Goal: Task Accomplishment & Management: Manage account settings

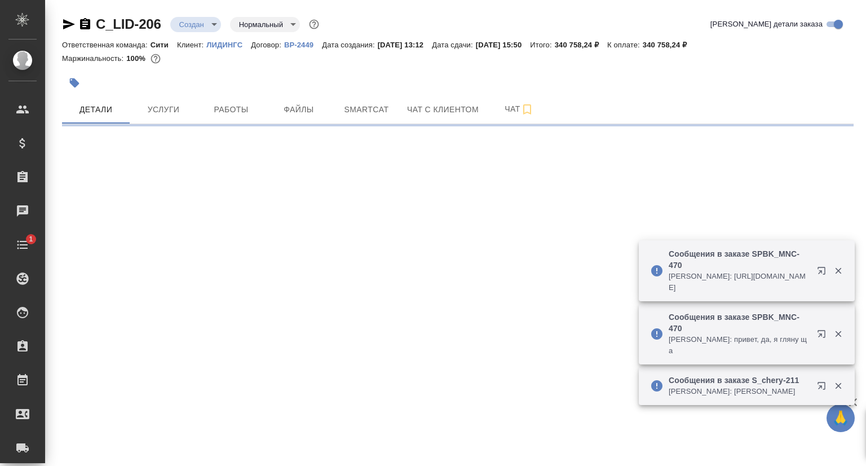
select select "RU"
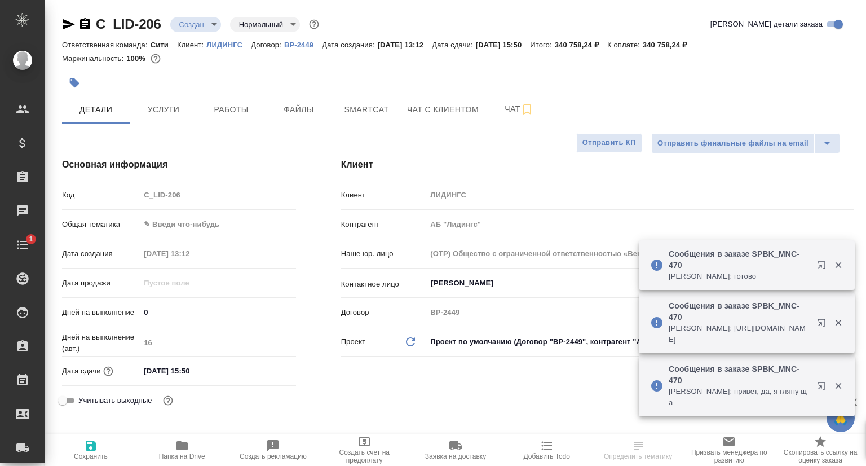
type textarea "x"
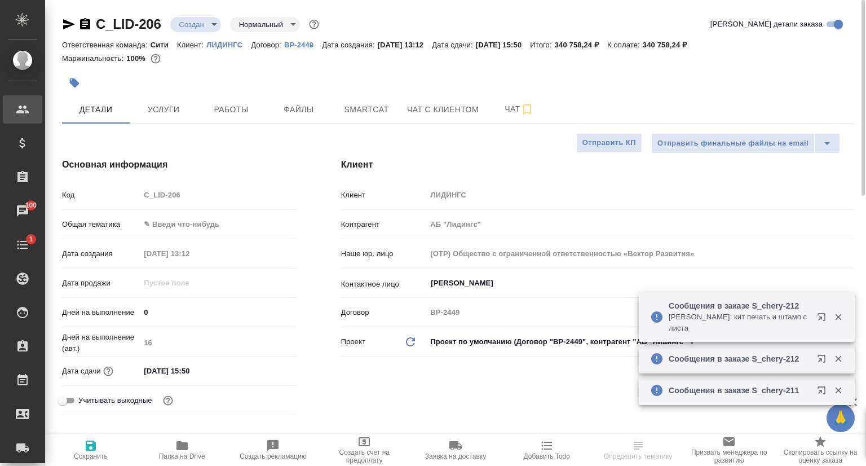
type textarea "x"
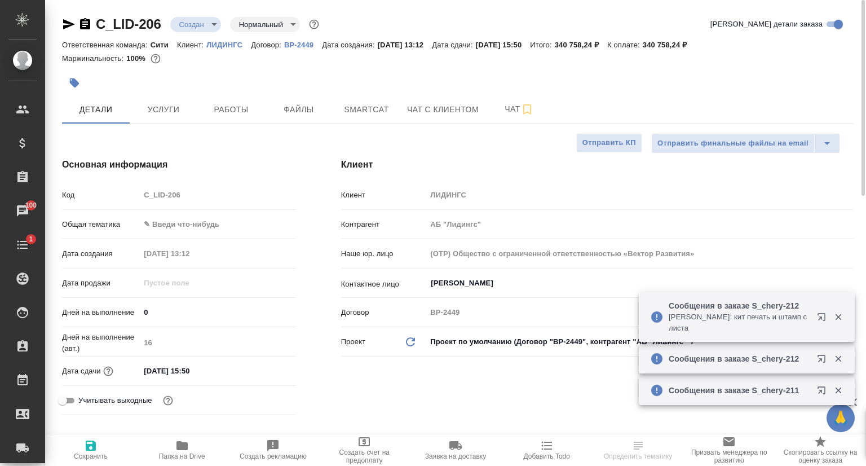
type textarea "x"
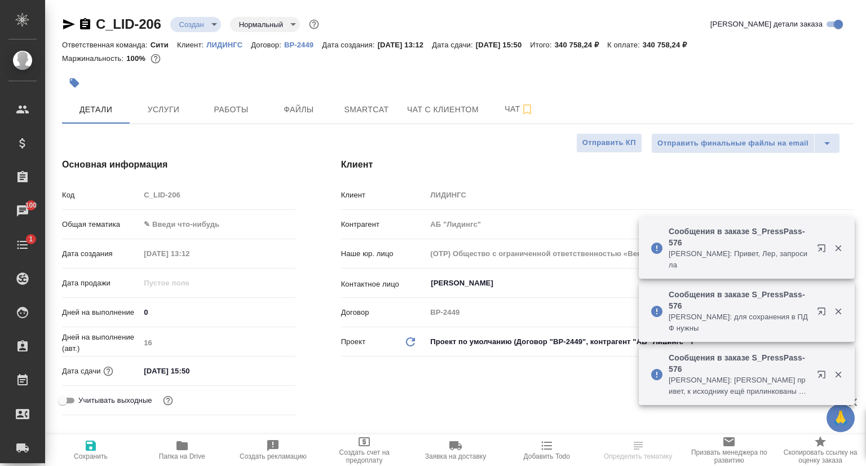
click at [68, 24] on icon "button" at bounding box center [69, 24] width 14 height 14
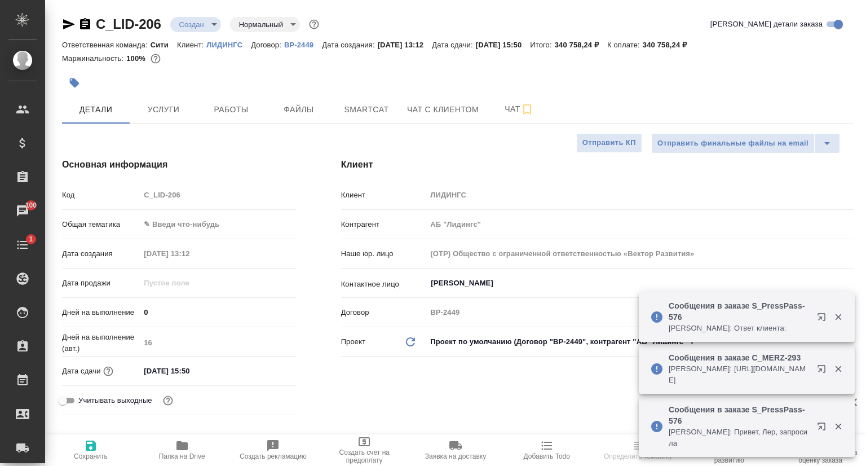
click at [64, 24] on icon "button" at bounding box center [69, 24] width 14 height 14
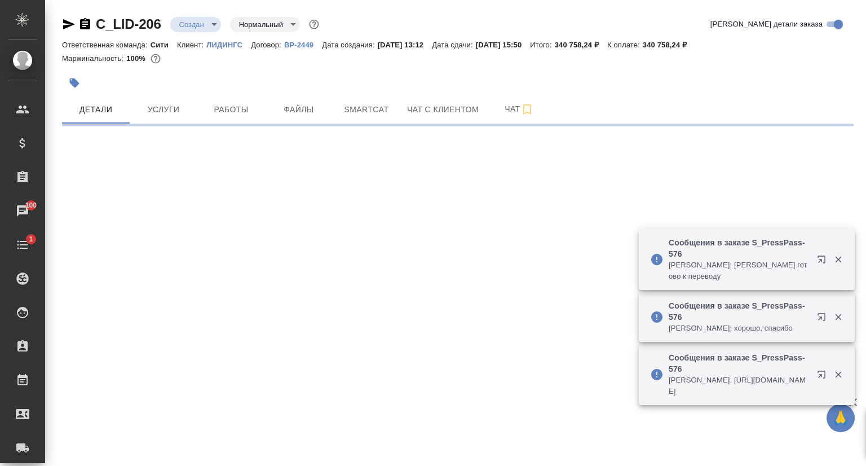
select select "RU"
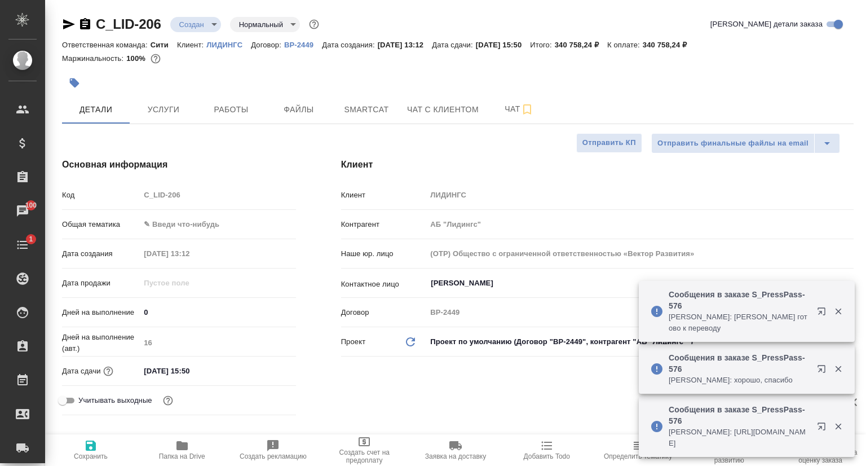
type textarea "x"
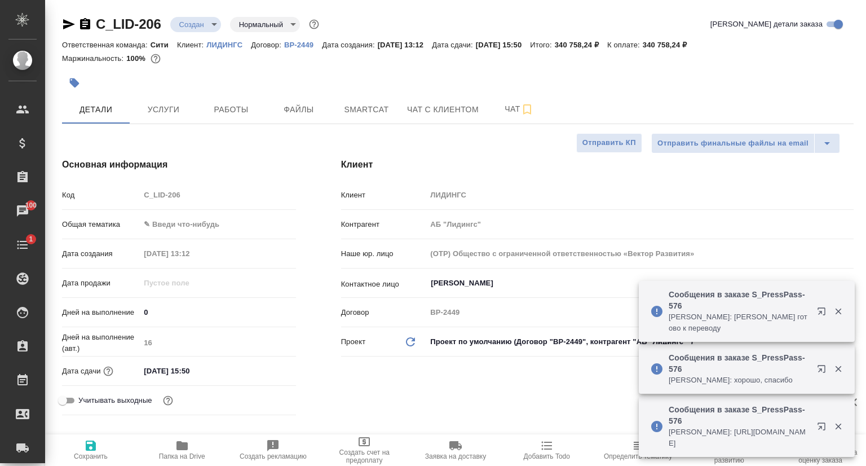
type textarea "x"
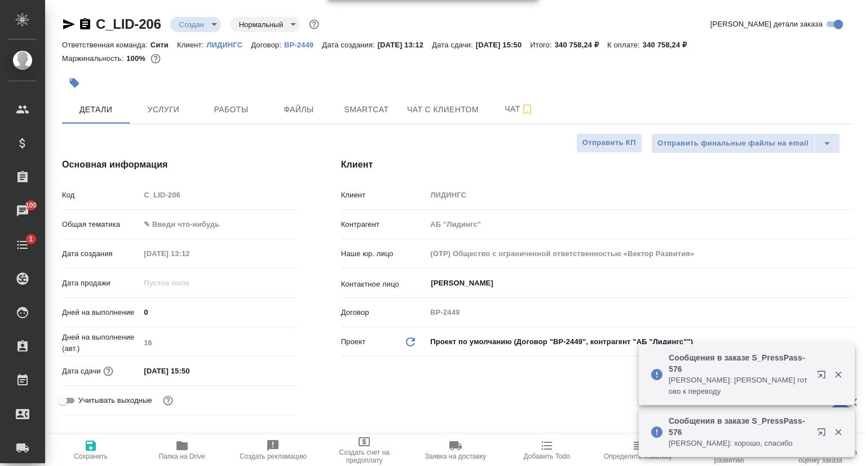
click at [138, 200] on div "Код C_LID-206" at bounding box center [179, 195] width 234 height 20
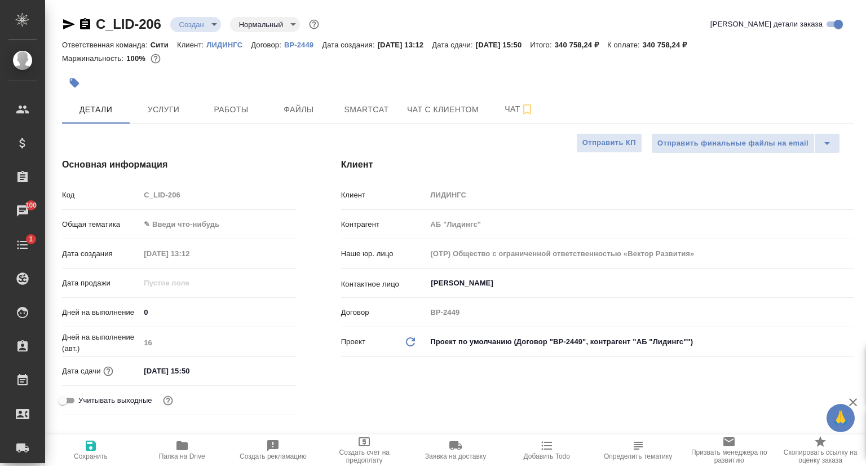
type textarea "x"
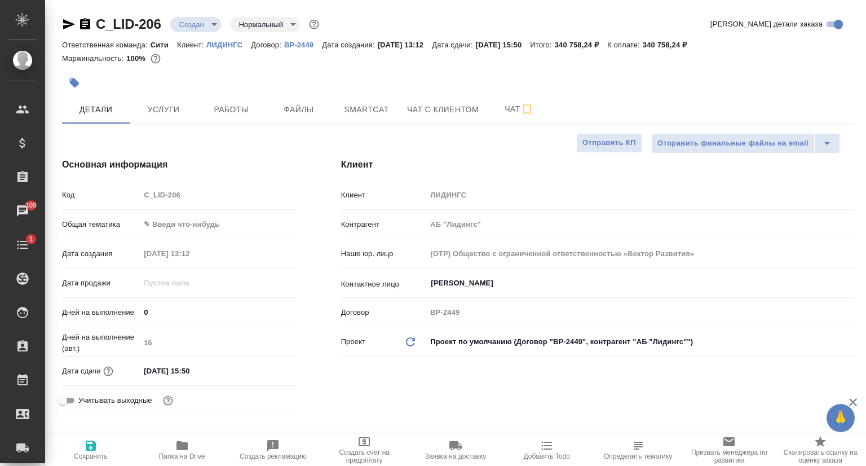
type textarea "x"
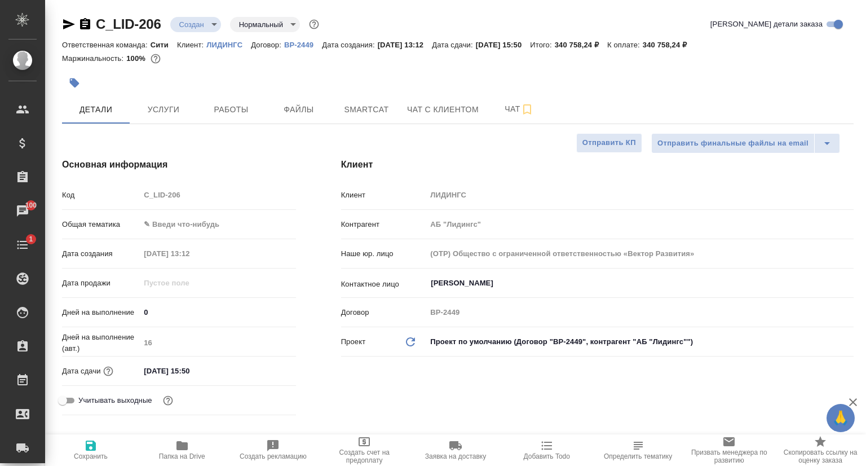
type textarea "x"
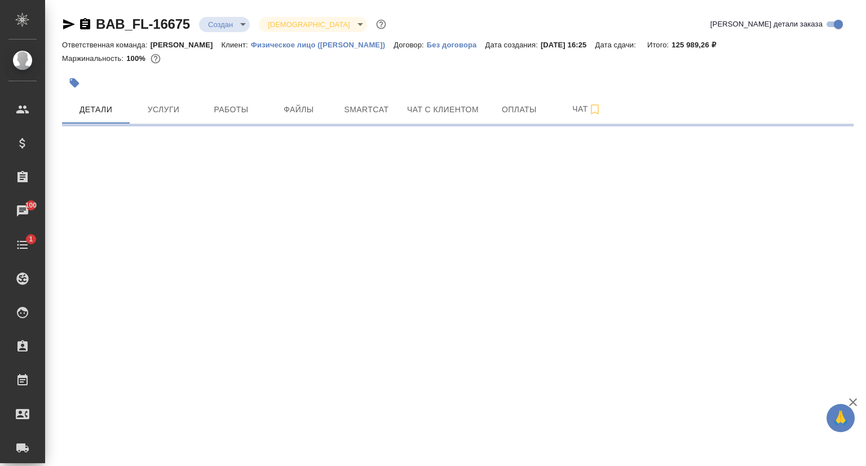
select select "RU"
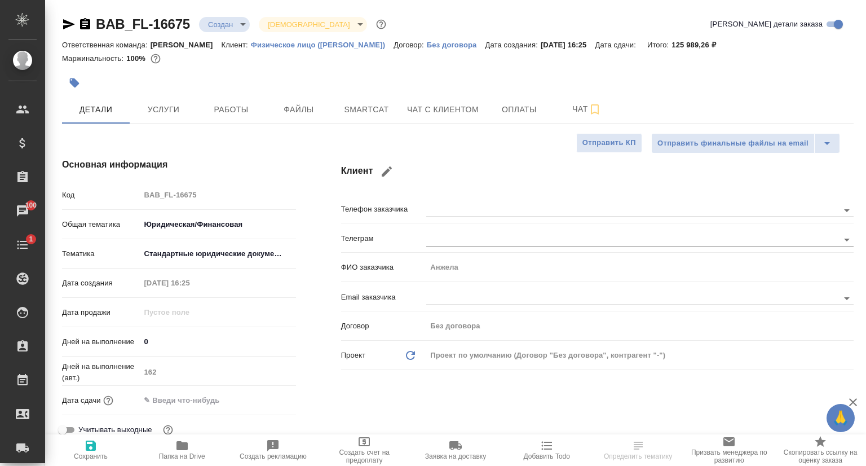
type textarea "x"
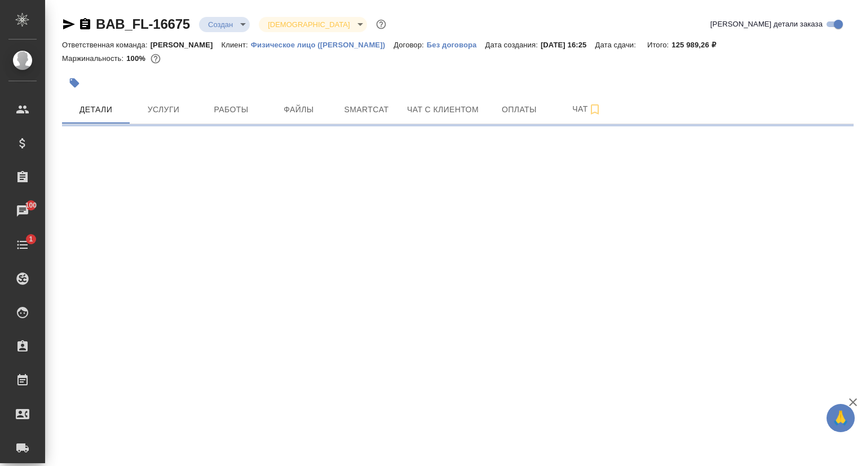
select select "RU"
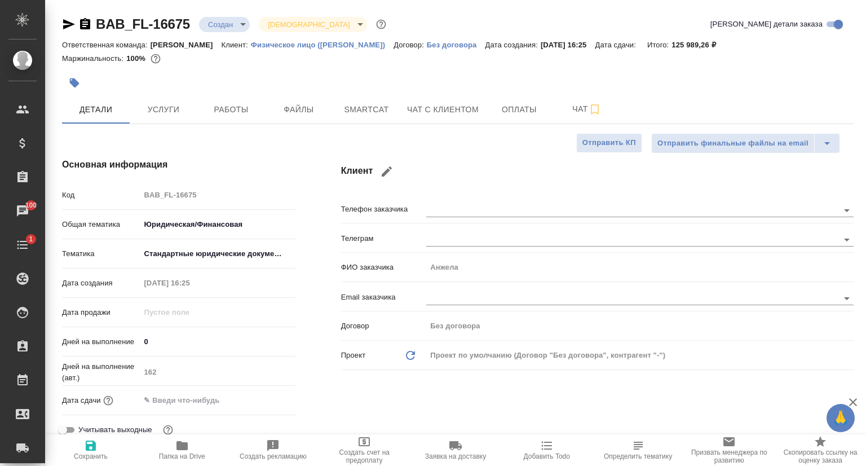
type textarea "x"
click at [67, 23] on icon "button" at bounding box center [69, 24] width 12 height 10
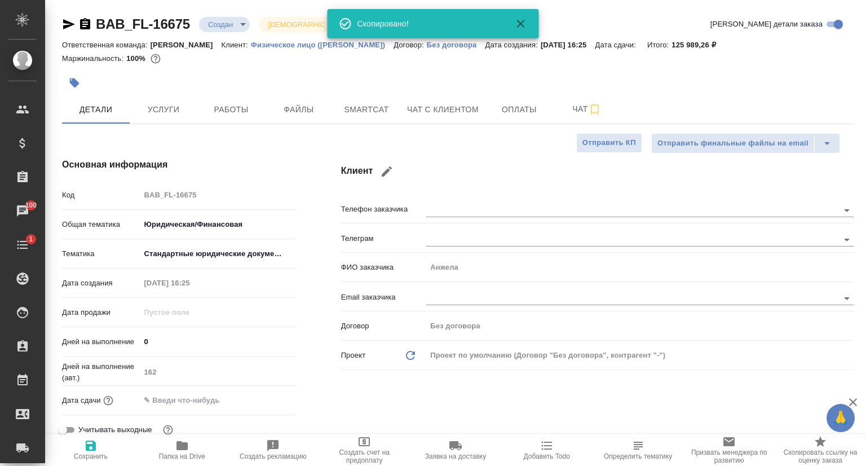
type textarea "x"
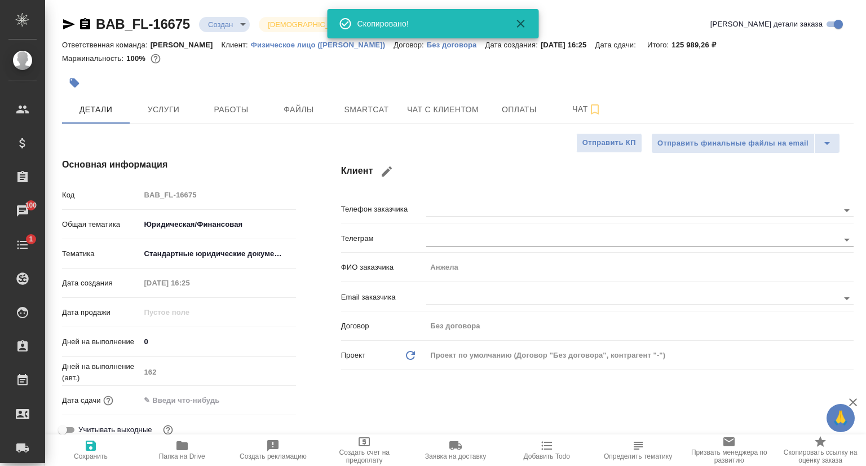
type textarea "x"
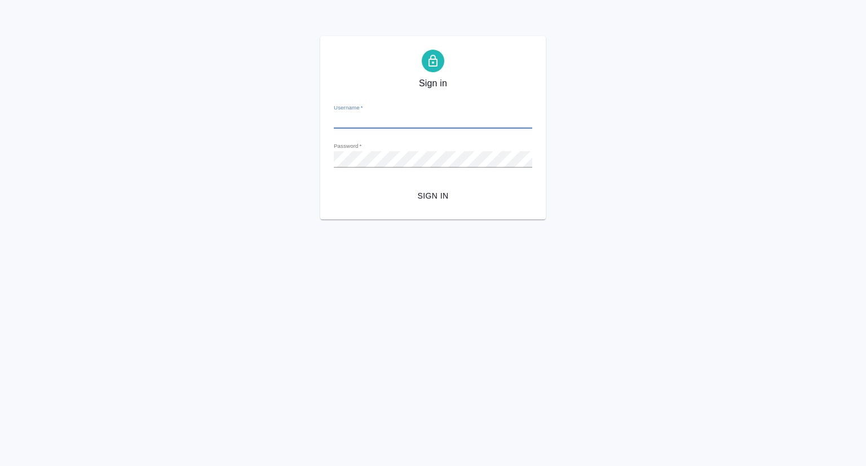
type input "p.seitov@awatera.com"
click at [437, 200] on span "Sign in" at bounding box center [433, 196] width 180 height 14
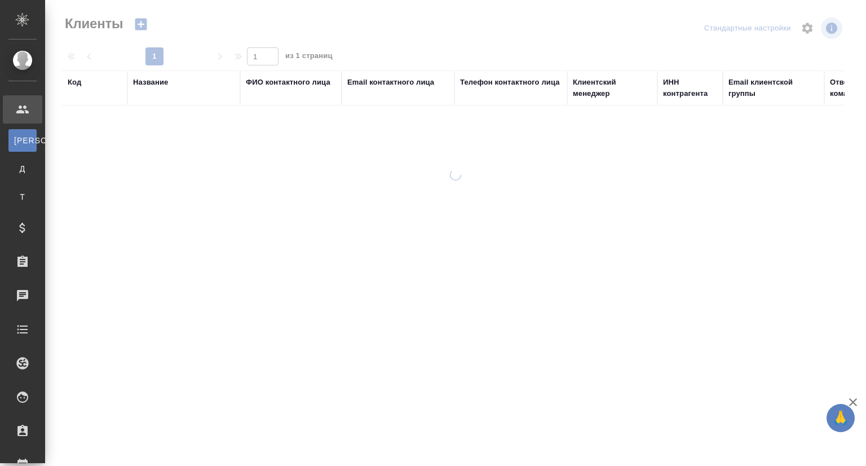
select select "RU"
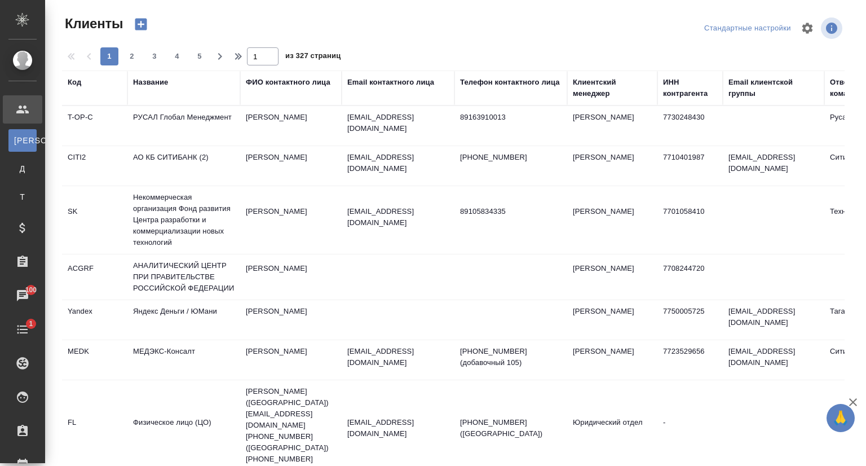
click at [148, 86] on div "Название" at bounding box center [150, 82] width 35 height 11
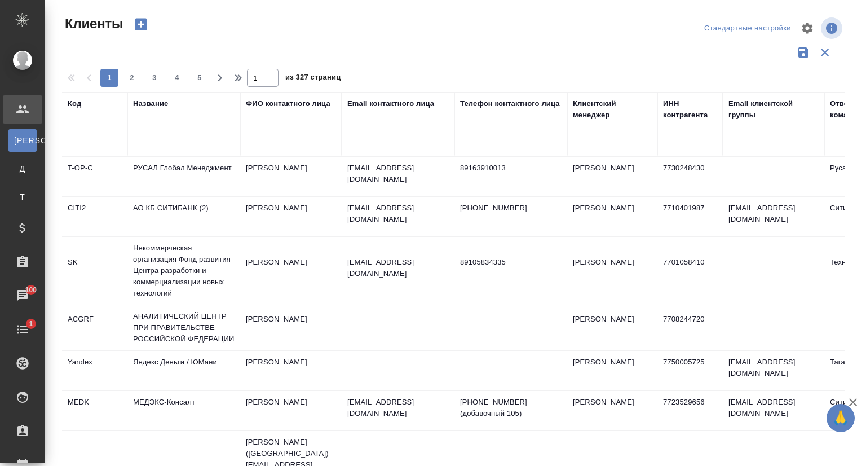
click at [161, 129] on input "text" at bounding box center [184, 135] width 102 height 14
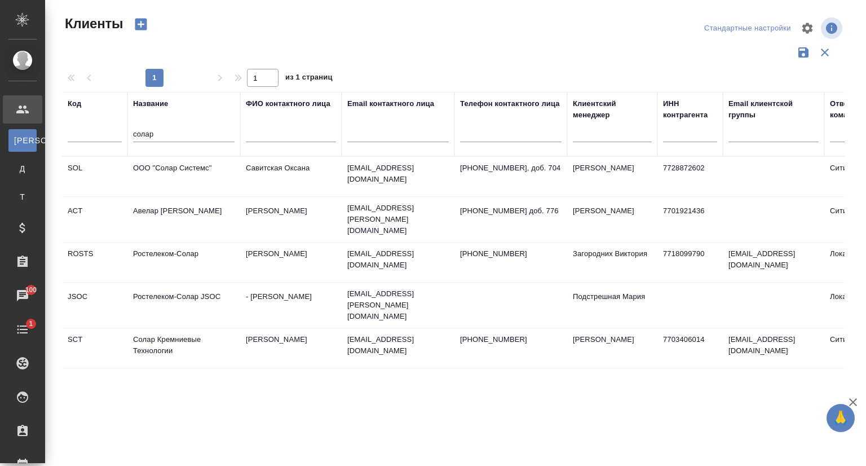
click at [171, 337] on td "Солар Кремниевые Технологии" at bounding box center [183, 347] width 113 height 39
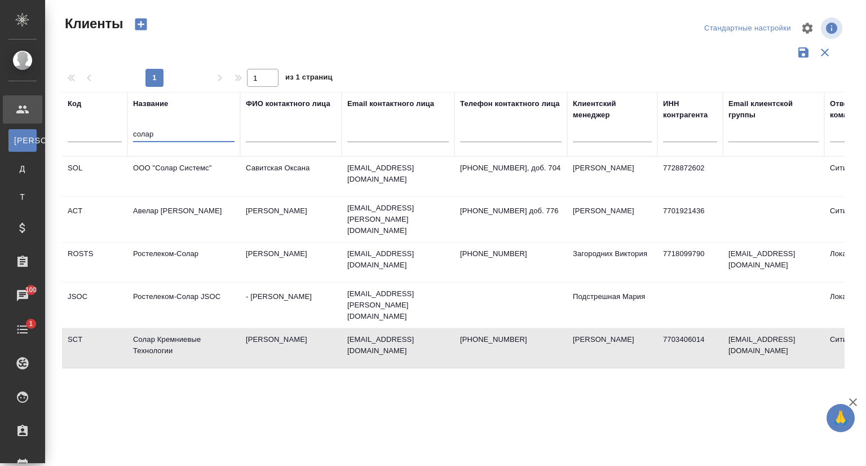
drag, startPoint x: 167, startPoint y: 136, endPoint x: 118, endPoint y: 138, distance: 48.6
click at [118, 138] on tr "Код Название солар ФИО контактного лица Email контактного лица Телефон контактн…" at bounding box center [488, 124] width 853 height 64
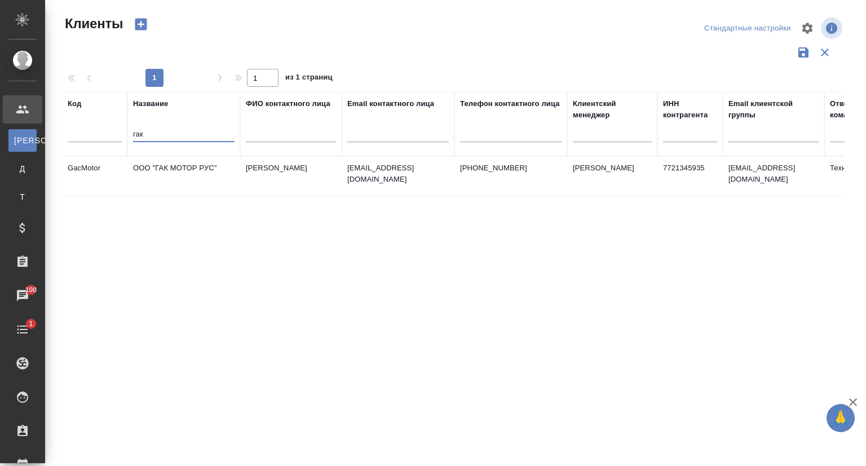
type input "гак"
click at [190, 173] on td "ООО "ГАК МОТОР РУС"" at bounding box center [183, 176] width 113 height 39
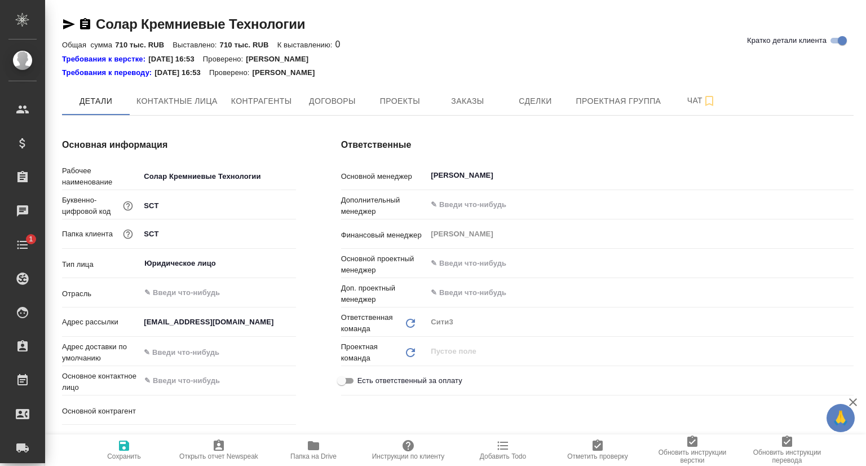
type textarea "x"
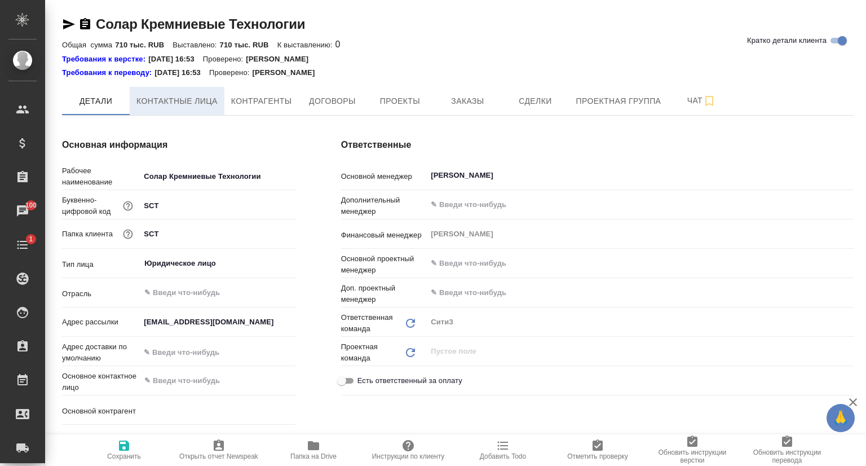
type textarea "x"
click at [187, 102] on span "Контактные лица" at bounding box center [177, 101] width 81 height 14
select select "RU"
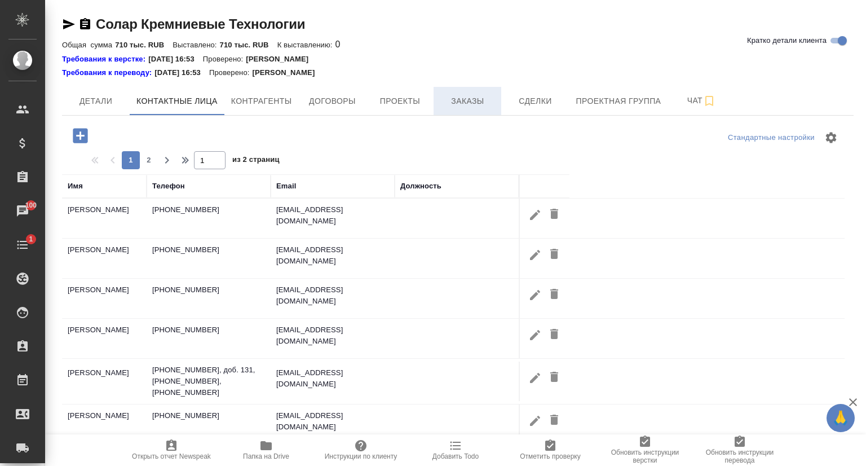
click at [485, 98] on span "Заказы" at bounding box center [468, 101] width 54 height 14
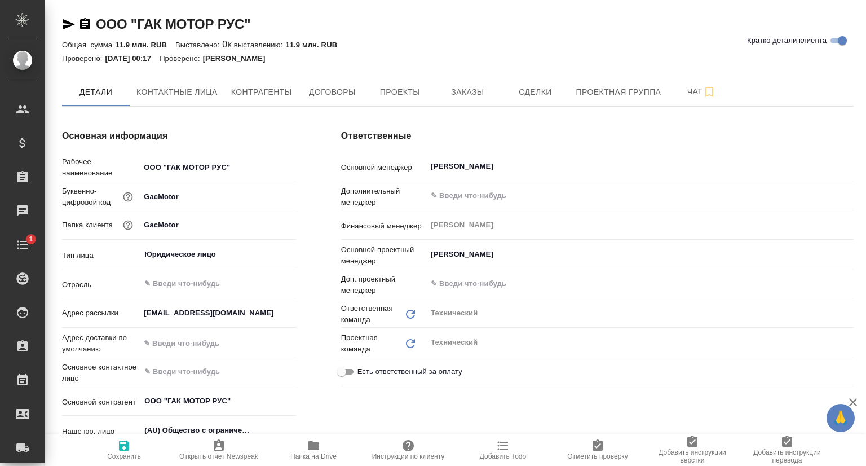
type textarea "x"
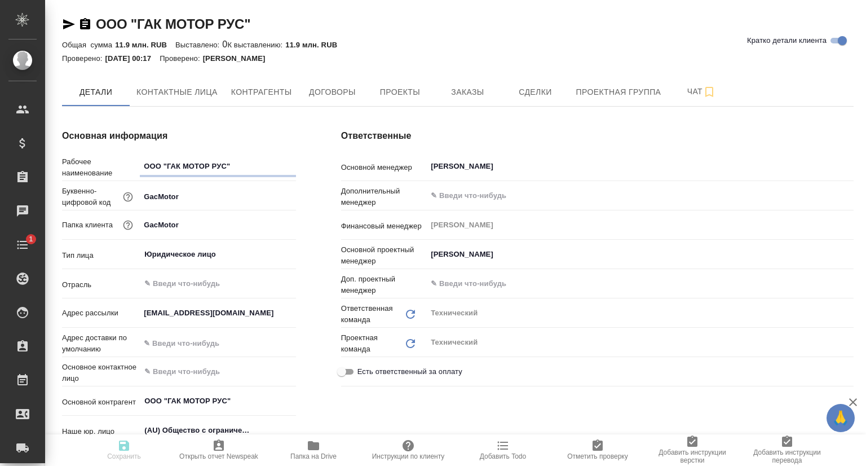
type textarea "x"
click at [472, 100] on button "Заказы" at bounding box center [468, 92] width 68 height 28
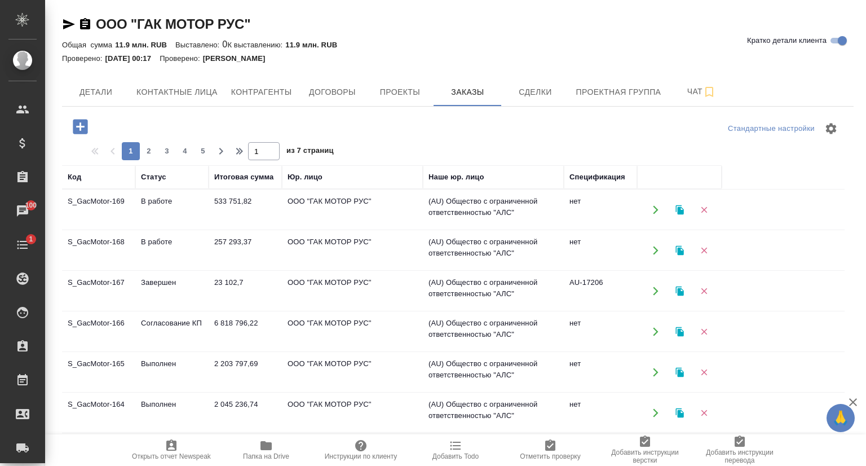
click at [115, 202] on td "S_GacMotor-169" at bounding box center [98, 209] width 73 height 39
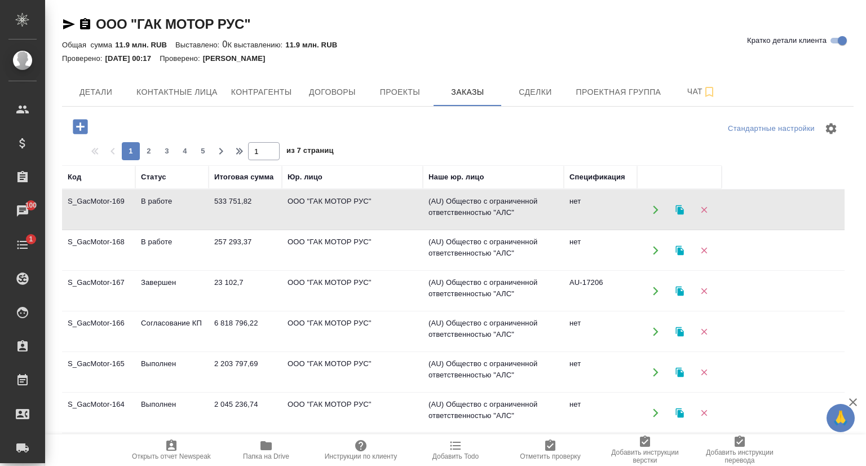
click at [115, 202] on td "S_GacMotor-169" at bounding box center [98, 209] width 73 height 39
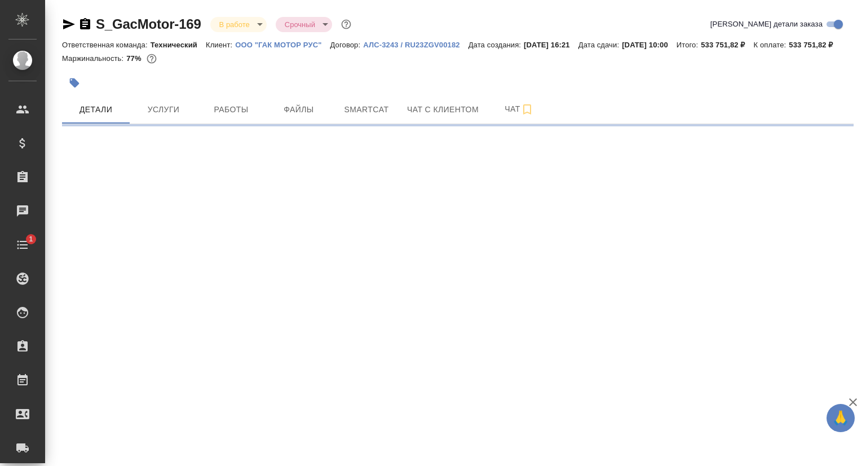
select select "RU"
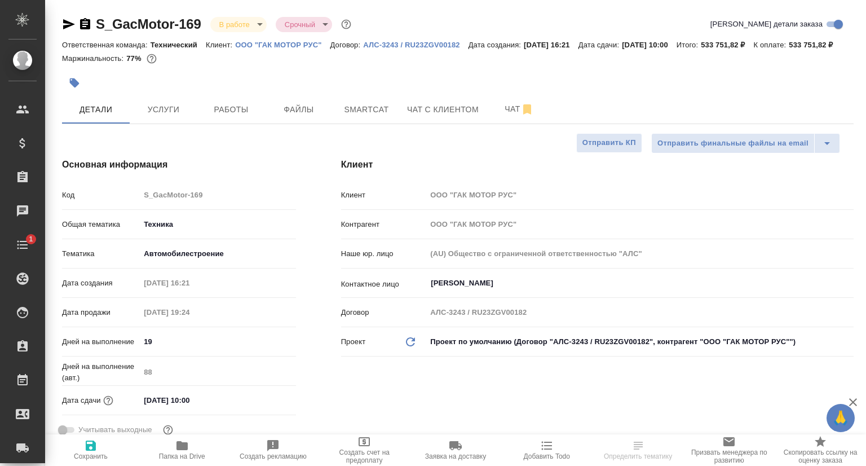
type textarea "x"
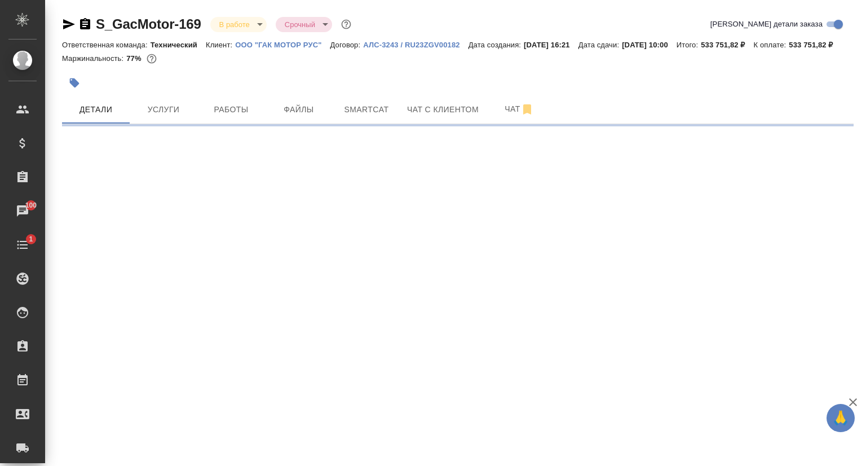
select select "RU"
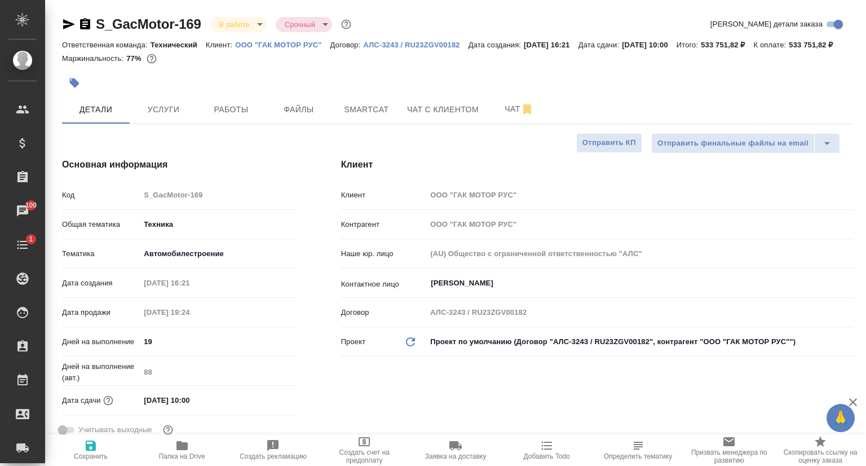
type textarea "x"
click at [181, 447] on icon "button" at bounding box center [182, 445] width 11 height 9
type textarea "x"
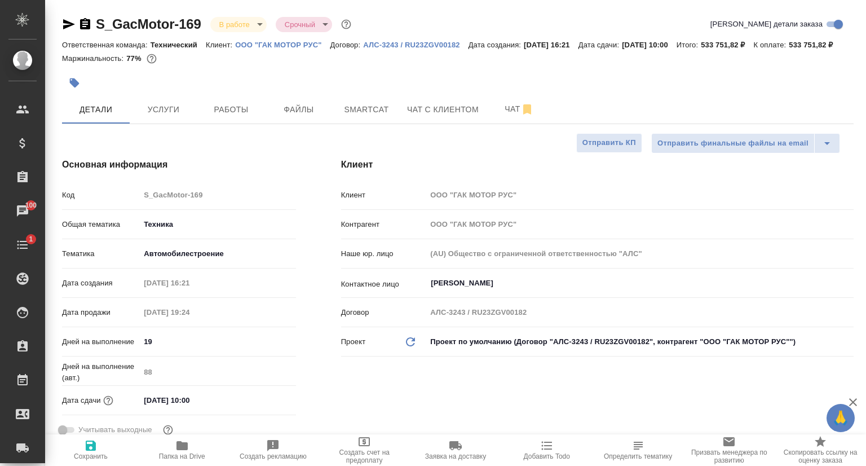
type textarea "x"
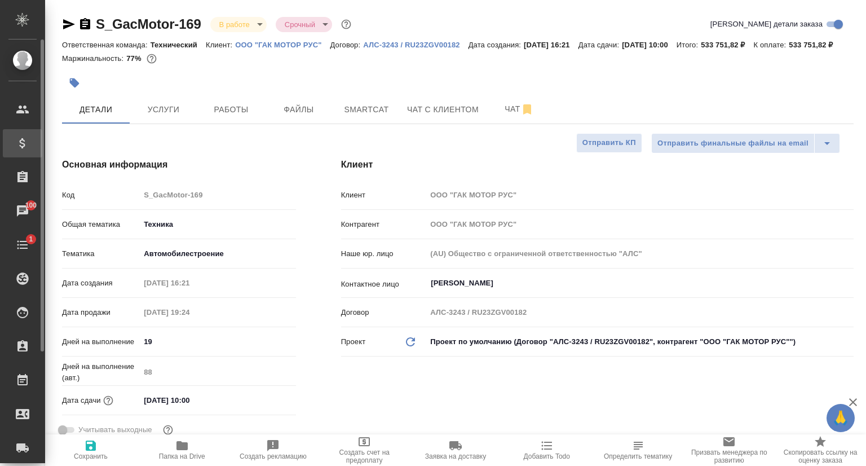
type textarea "x"
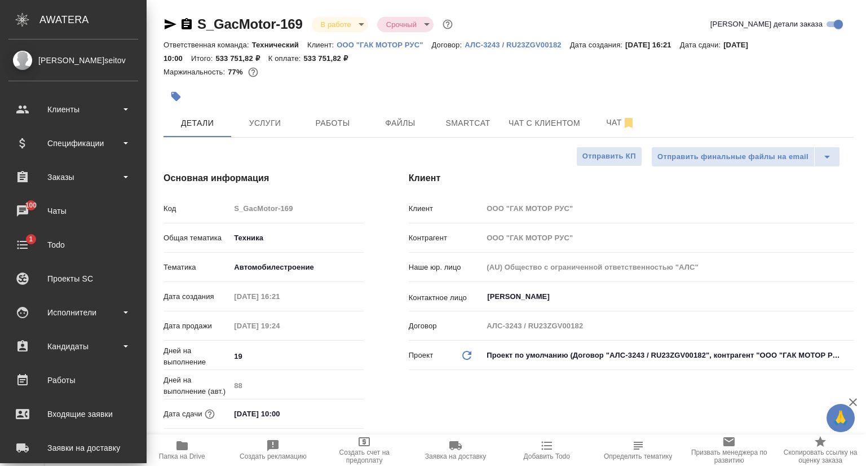
type textarea "x"
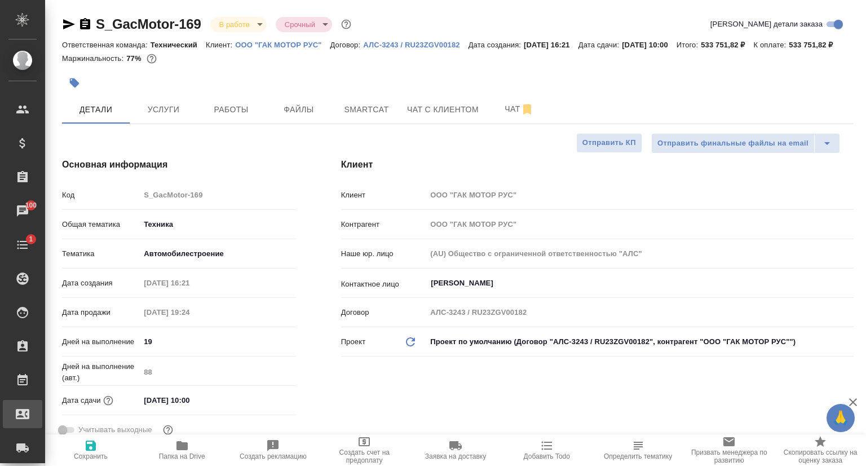
type textarea "x"
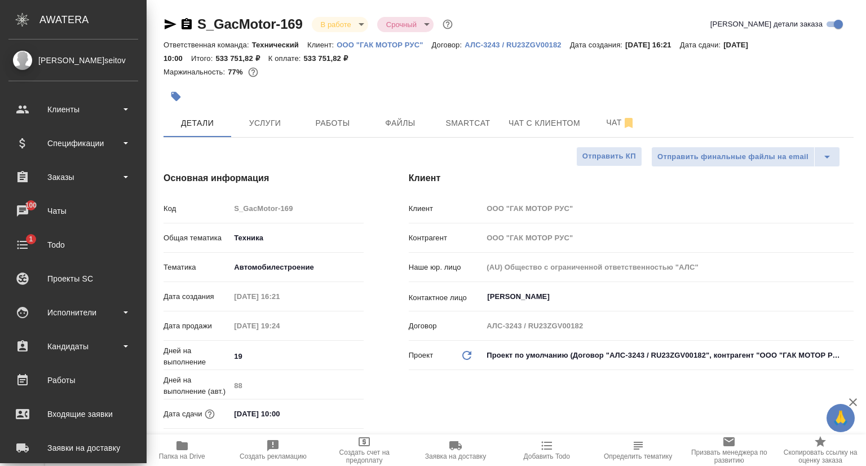
type textarea "x"
